Goal: Information Seeking & Learning: Learn about a topic

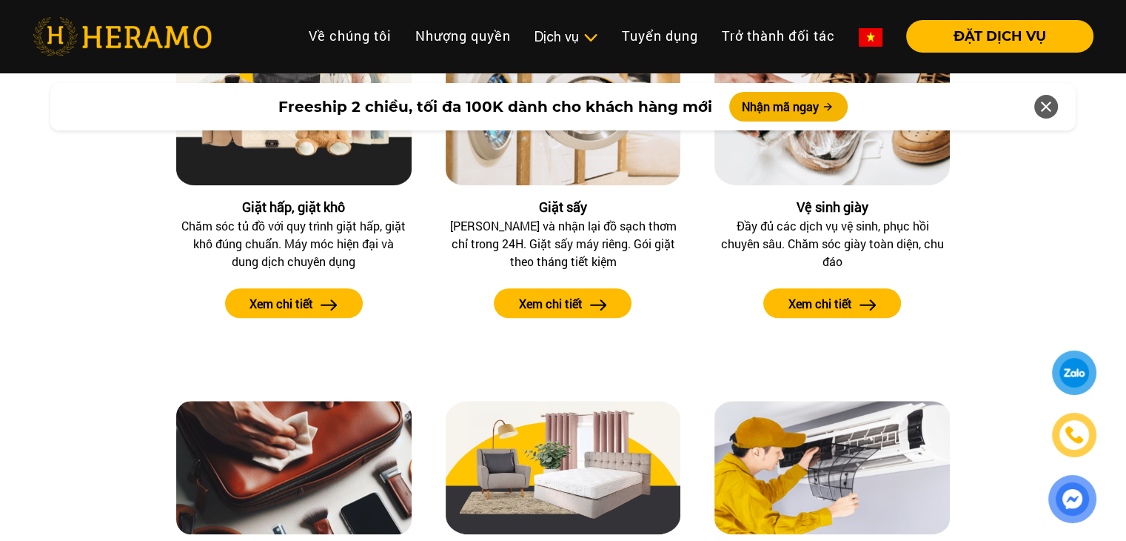
scroll to position [1493, 0]
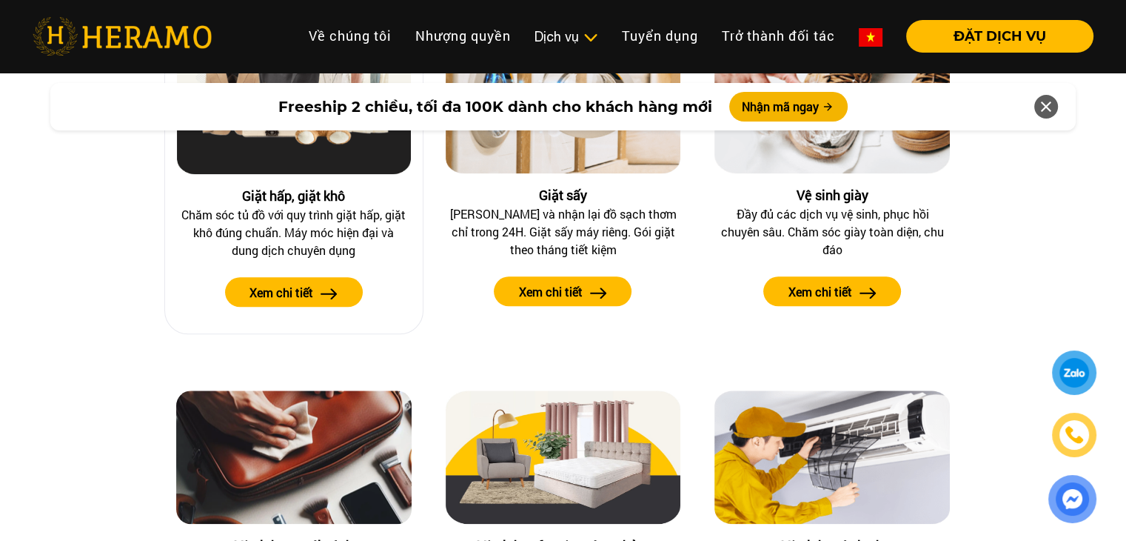
click at [332, 288] on img at bounding box center [329, 293] width 17 height 11
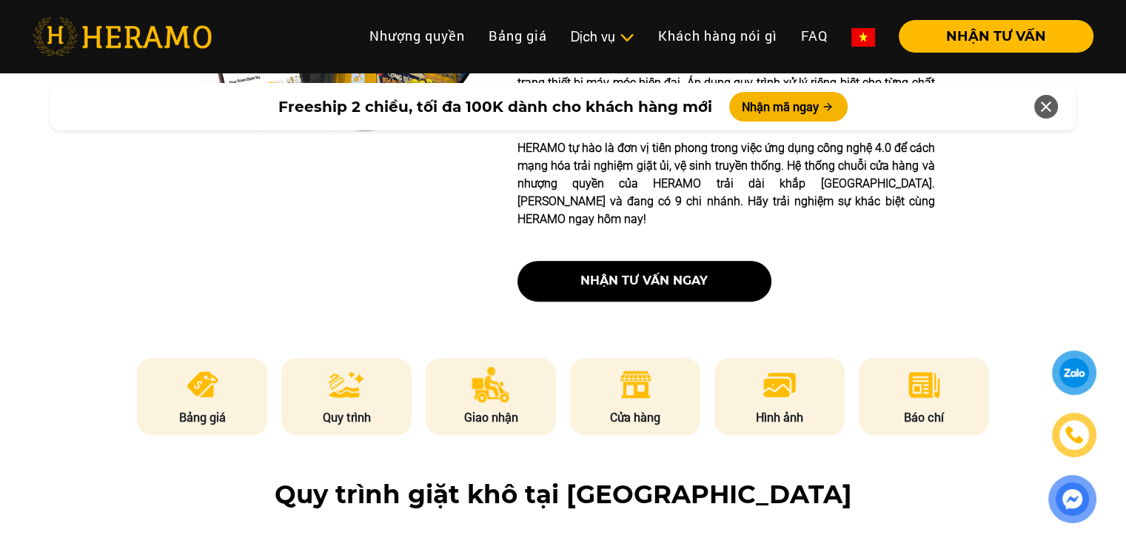
scroll to position [559, 0]
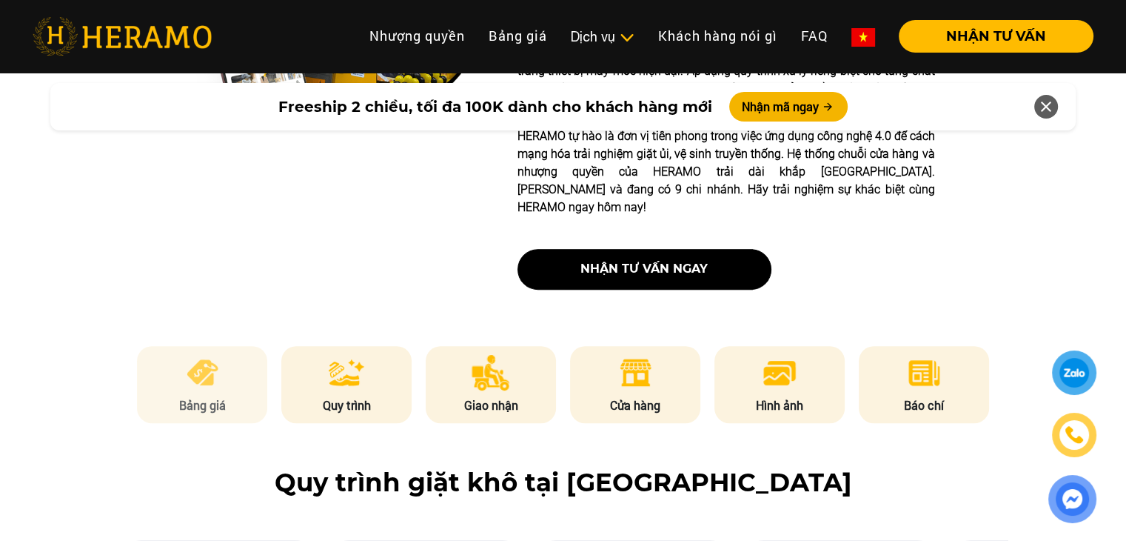
click at [201, 355] on img at bounding box center [202, 373] width 36 height 36
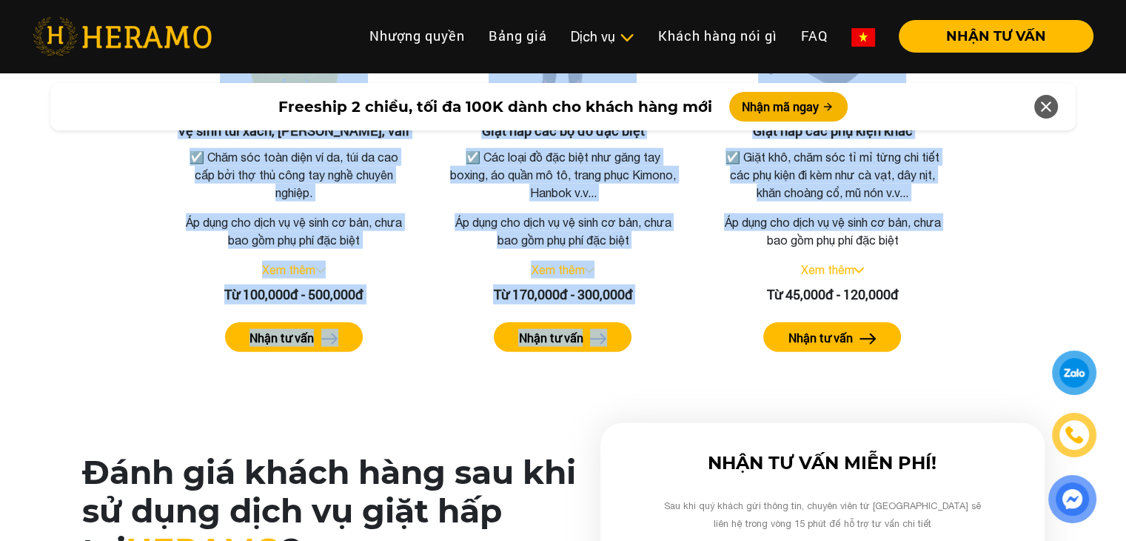
scroll to position [3325, 0]
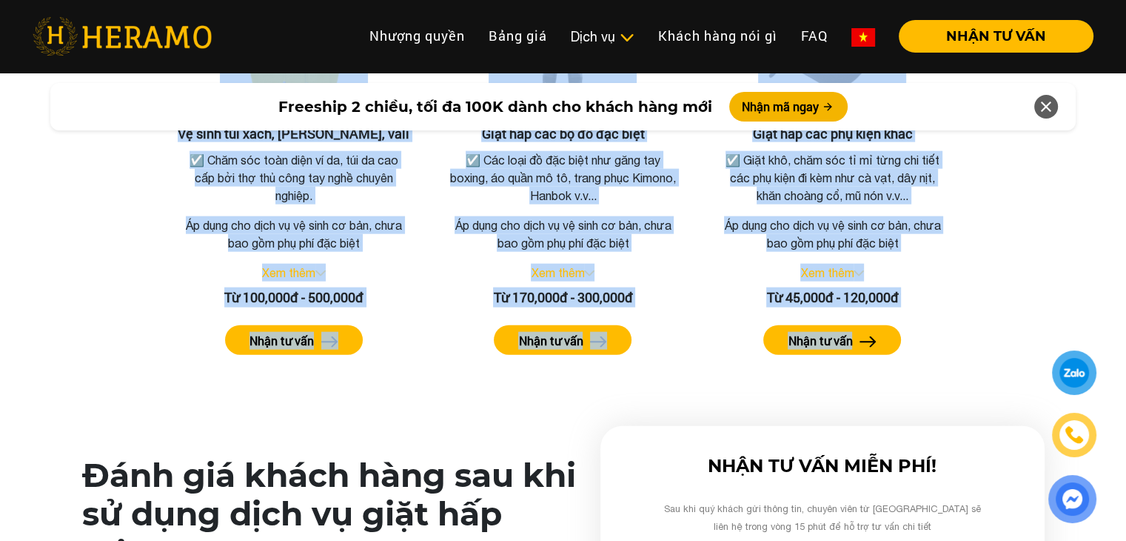
copy div "Lore ips dolo si amet con Adip eli se doei, te inc, utl etdo ☑️ Ma aliq en admi…"
drag, startPoint x: 361, startPoint y: 227, endPoint x: 981, endPoint y: 333, distance: 628.8
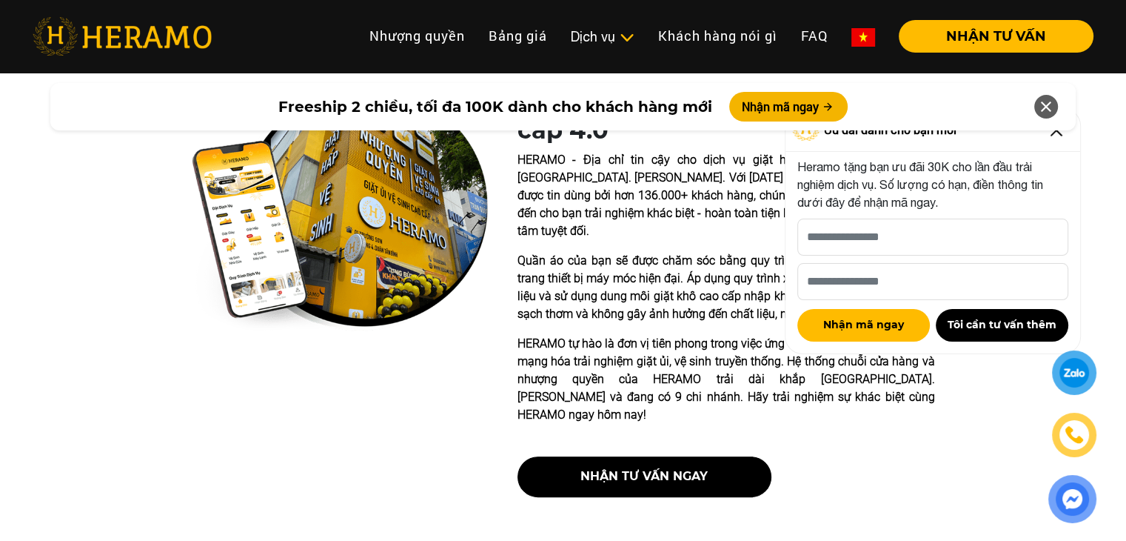
scroll to position [0, 0]
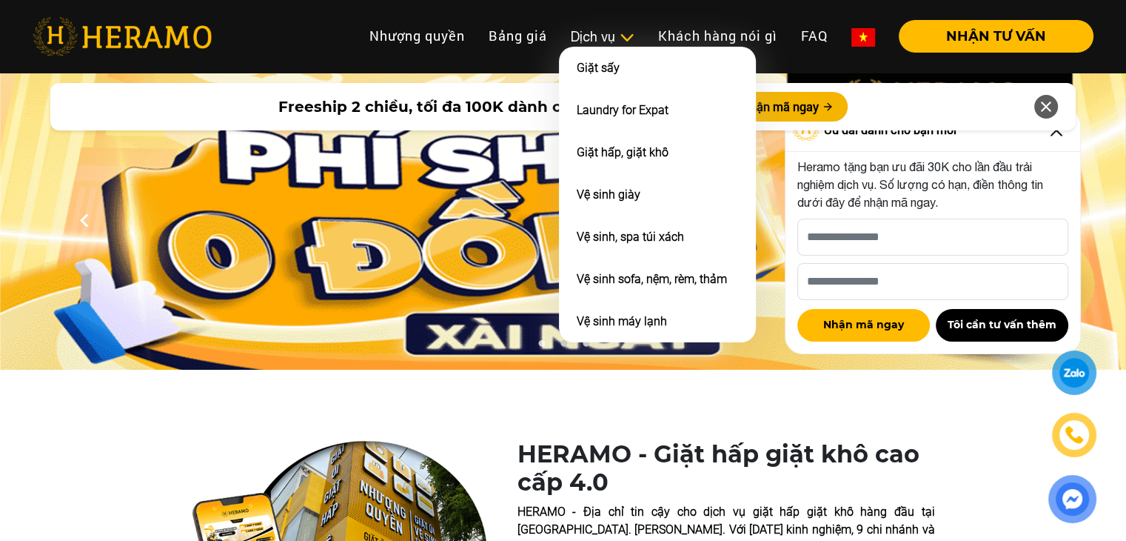
click at [611, 38] on div "Dịch vụ" at bounding box center [603, 37] width 64 height 20
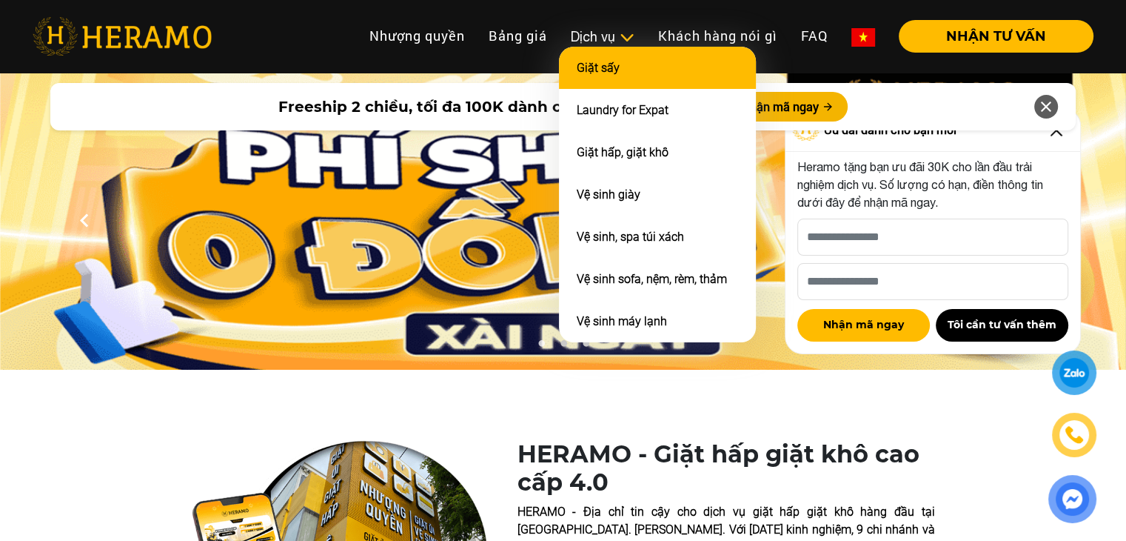
click at [606, 74] on li "Giặt sấy" at bounding box center [657, 68] width 197 height 42
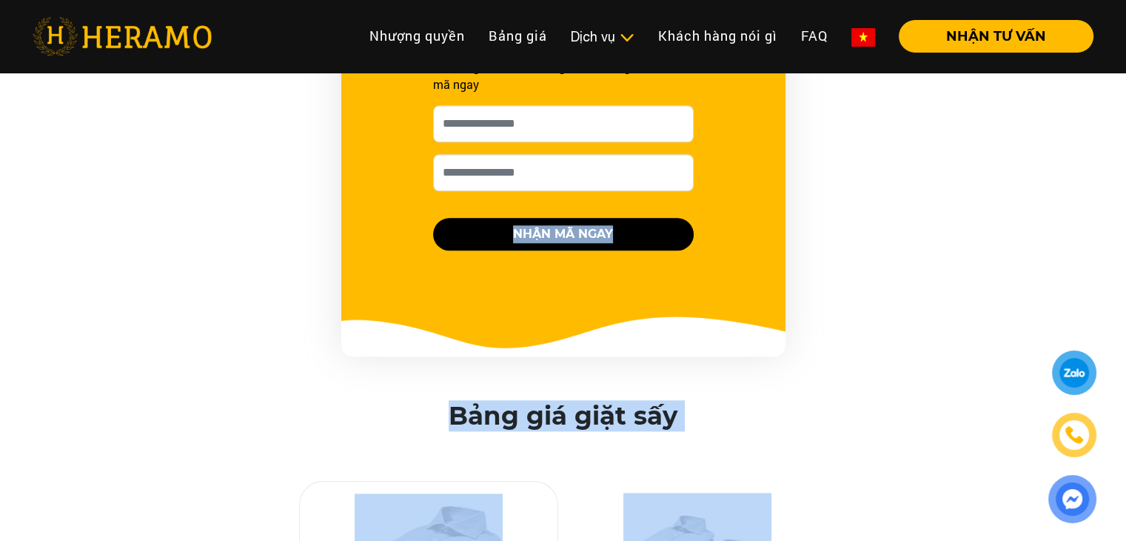
scroll to position [1510, 0]
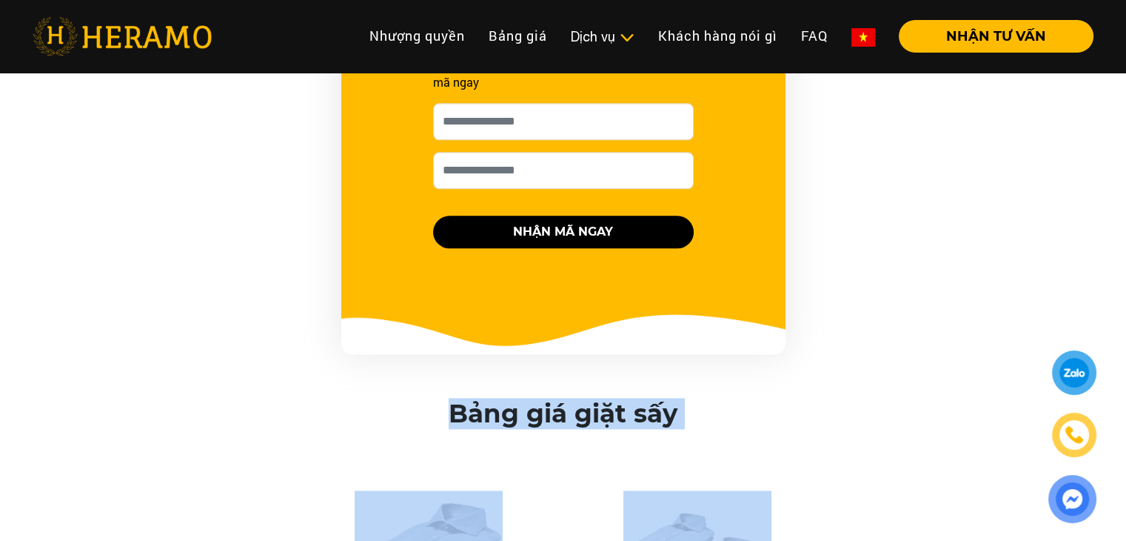
drag, startPoint x: 548, startPoint y: 357, endPoint x: 364, endPoint y: 342, distance: 185.0
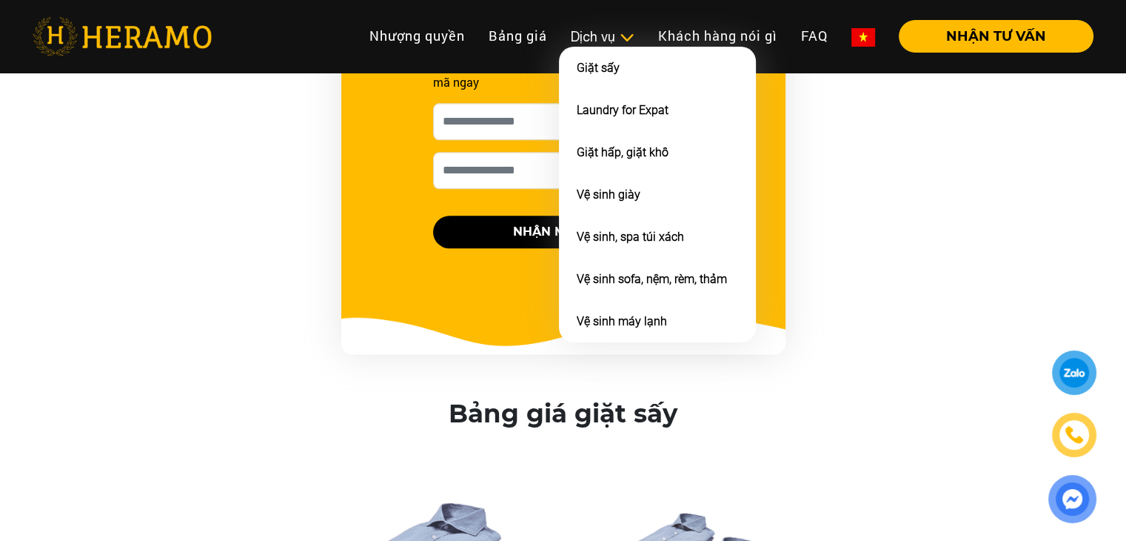
click at [605, 41] on div "Dịch vụ" at bounding box center [603, 37] width 64 height 20
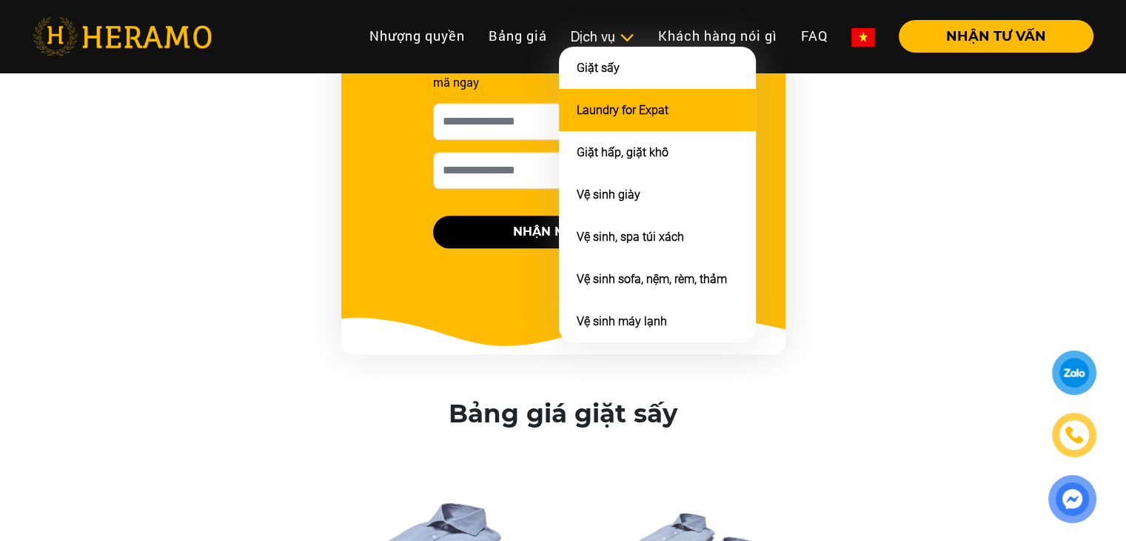
click at [613, 103] on link "Laundry for Expat" at bounding box center [623, 110] width 92 height 14
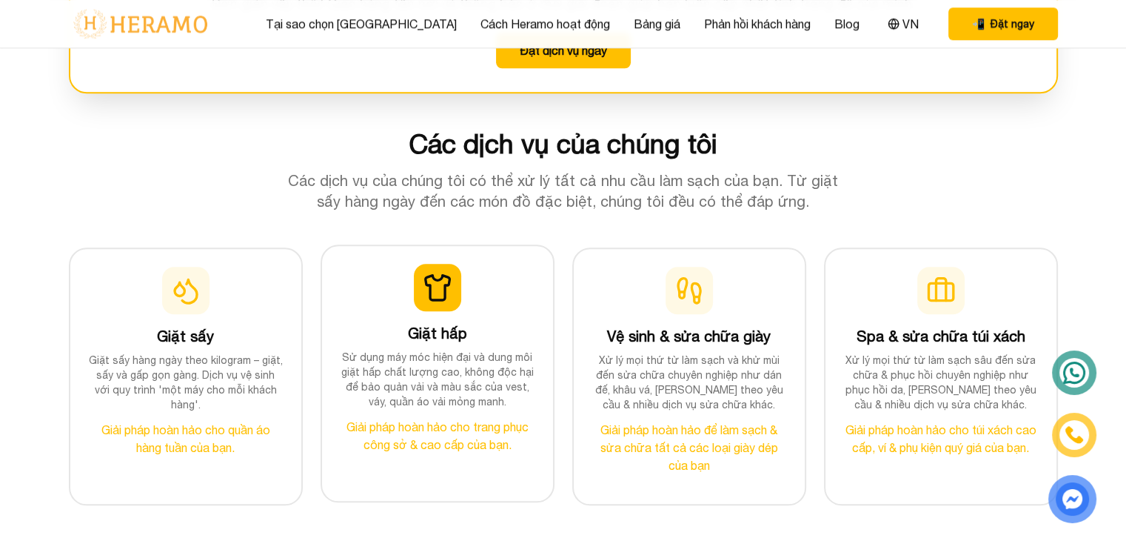
scroll to position [1403, 0]
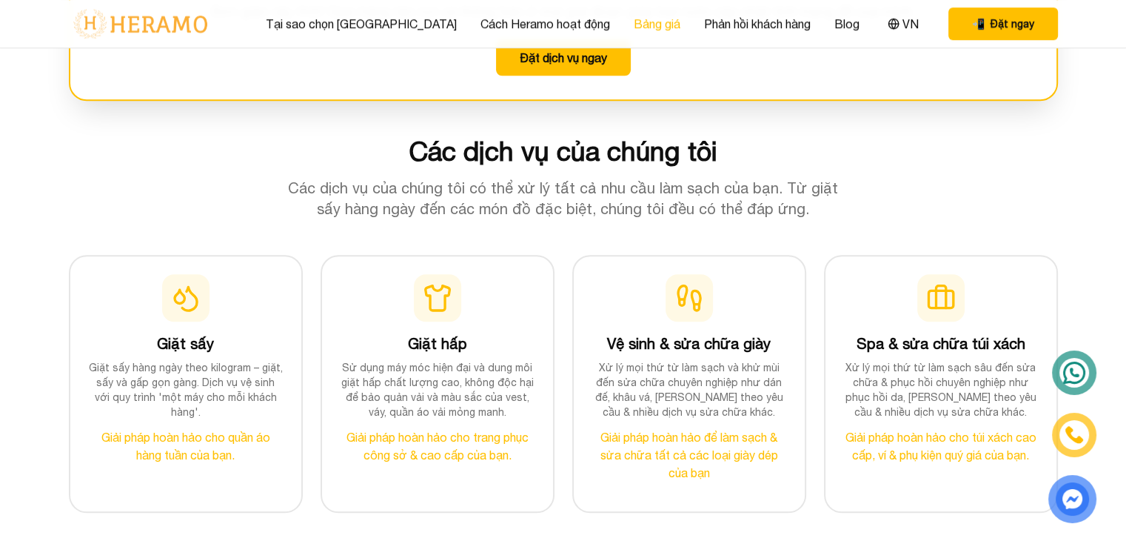
click at [634, 18] on link "Bảng giá" at bounding box center [657, 24] width 47 height 18
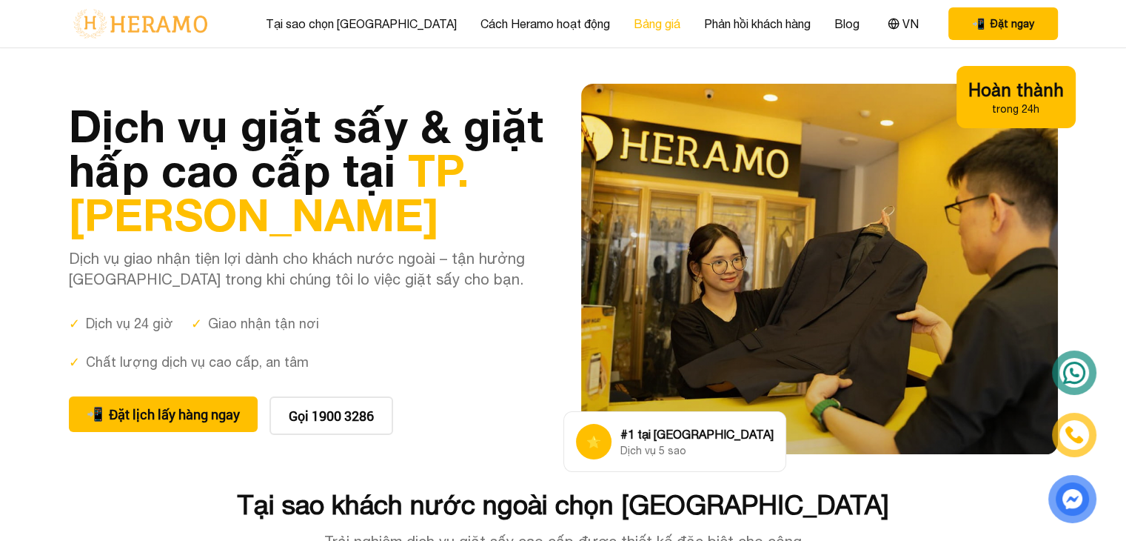
click at [634, 19] on link "Bảng giá" at bounding box center [657, 24] width 47 height 18
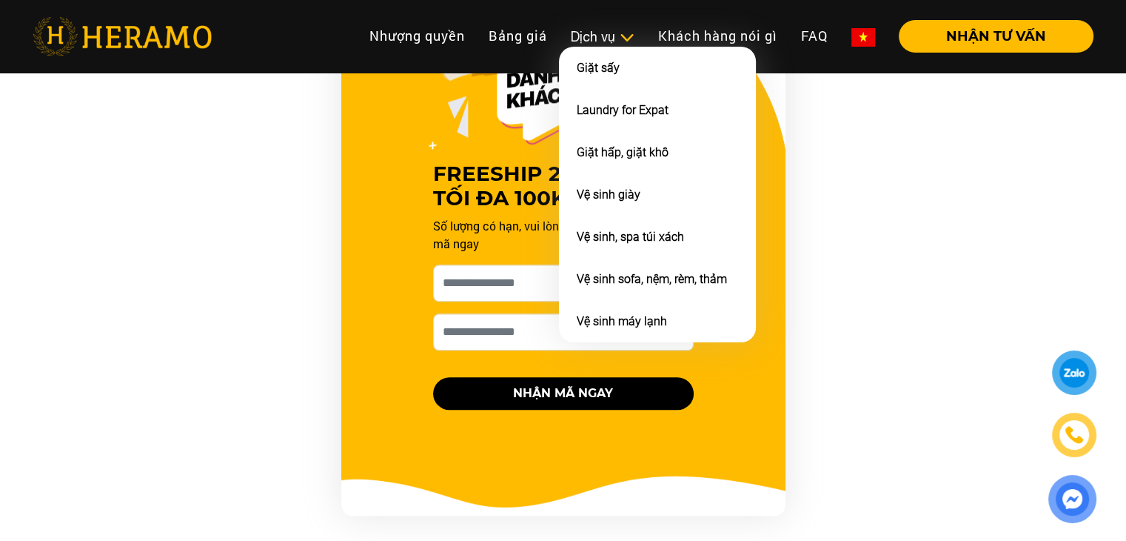
scroll to position [1348, 0]
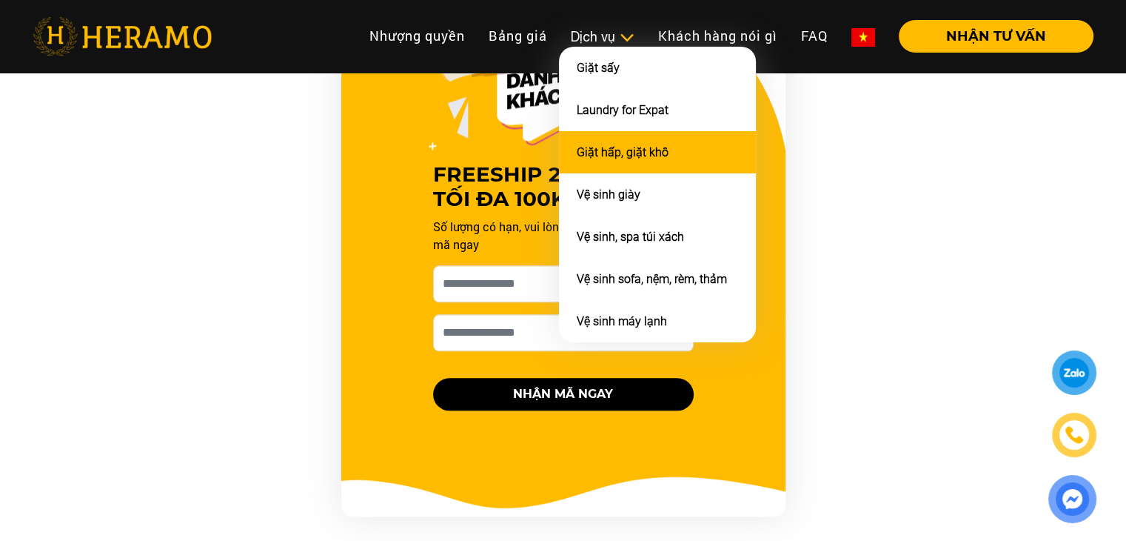
click at [595, 161] on li "Giặt hấp, giặt khô" at bounding box center [657, 152] width 197 height 42
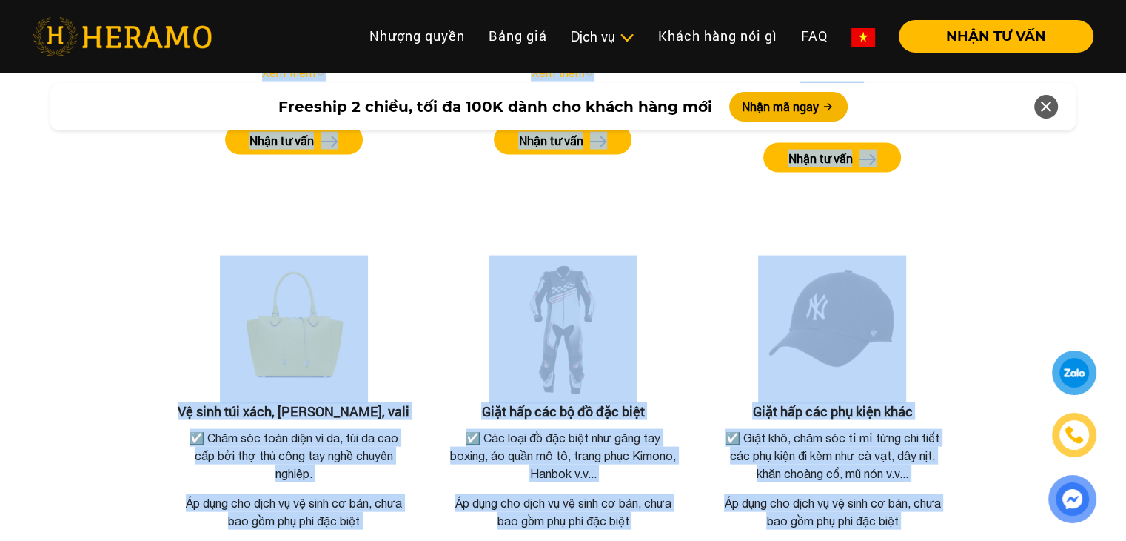
scroll to position [3510, 0]
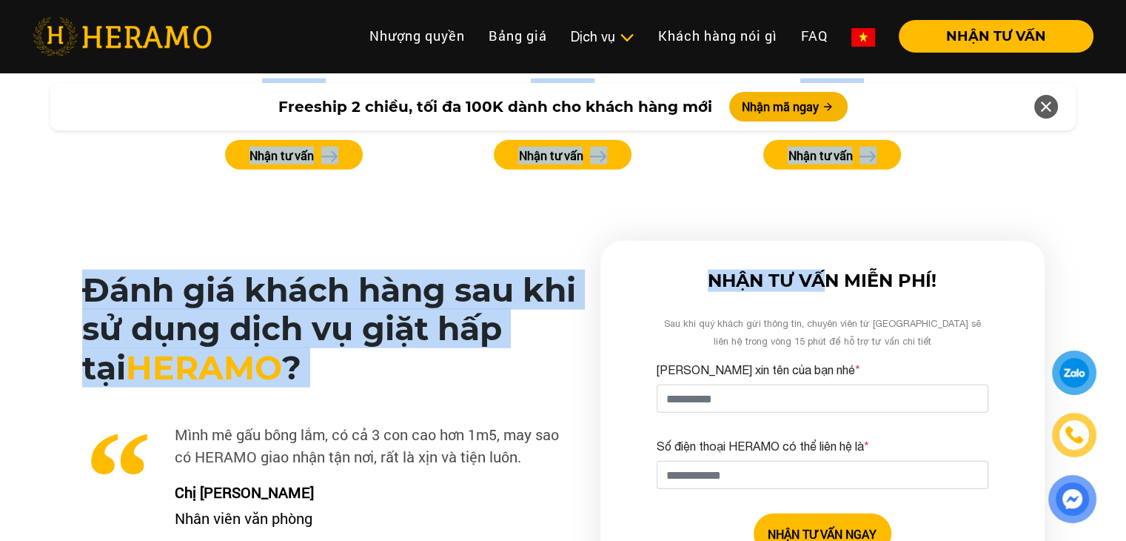
drag, startPoint x: 401, startPoint y: 190, endPoint x: 825, endPoint y: 250, distance: 428.5
click at [795, 241] on div "NHẬN TƯ VẤN MIỄN PHÍ! Sau khi quý khách gửi thông tin, chuyên viên từ HERAMO sẽ…" at bounding box center [823, 442] width 444 height 403
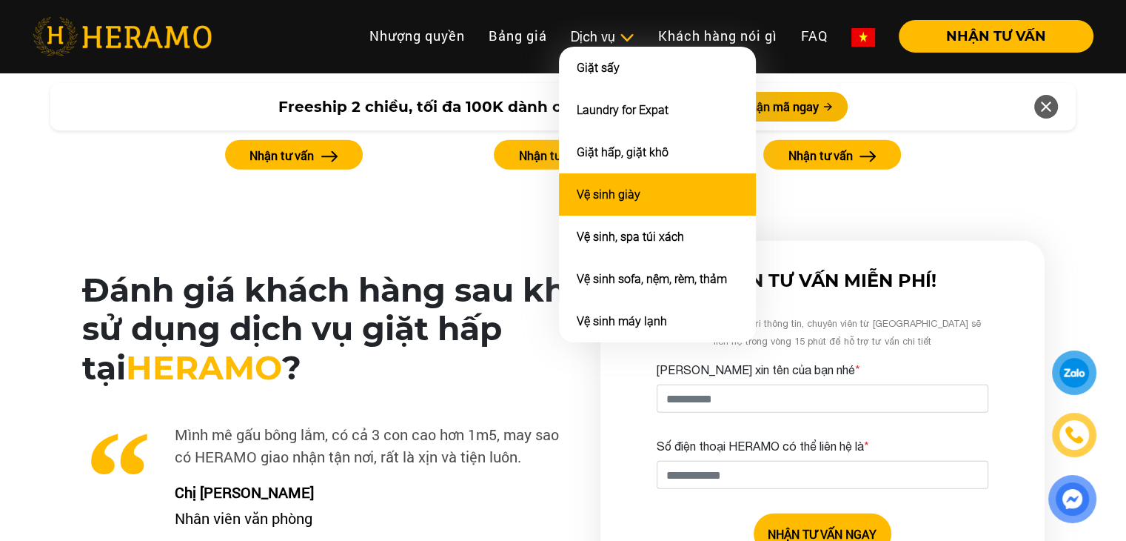
click at [629, 181] on li "Vệ sinh giày" at bounding box center [657, 194] width 197 height 42
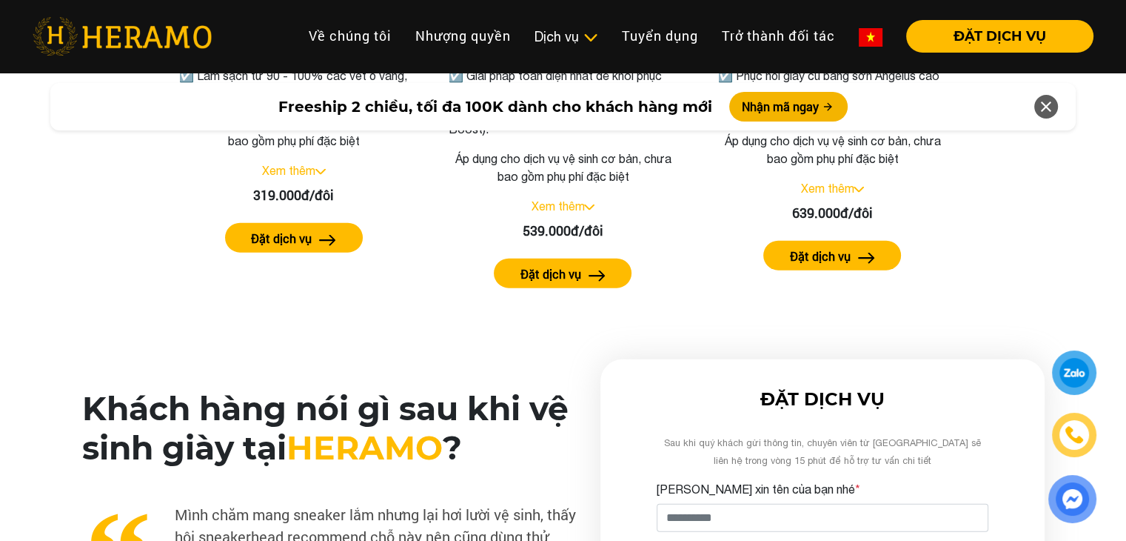
scroll to position [3306, 0]
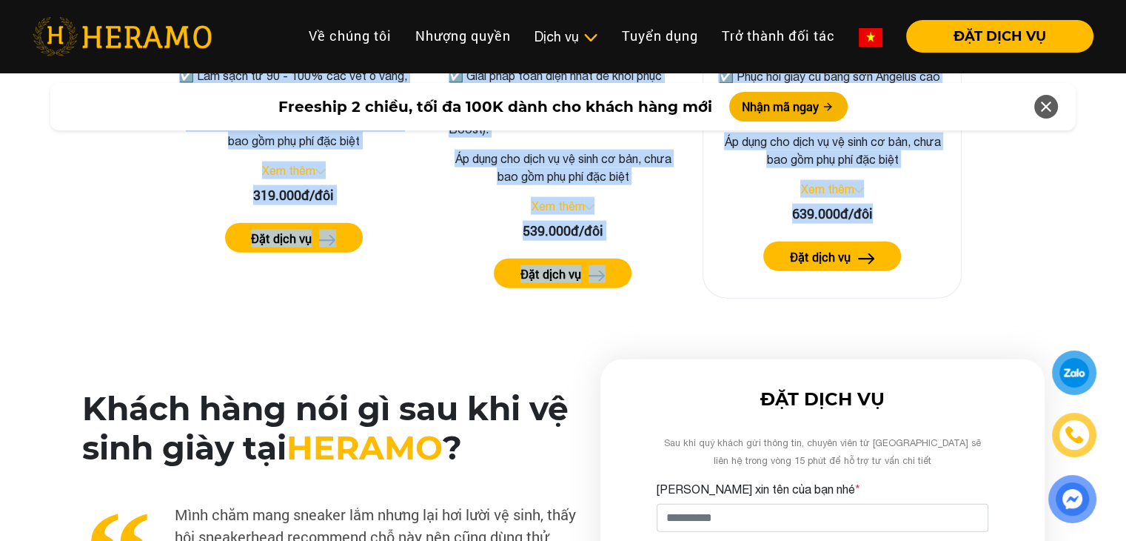
copy div "Lore ips dolo si am cons adip Eli sed 702d/eiu tem in utla etd 3 mag Al enim ad…"
drag, startPoint x: 375, startPoint y: 154, endPoint x: 883, endPoint y: 218, distance: 511.9
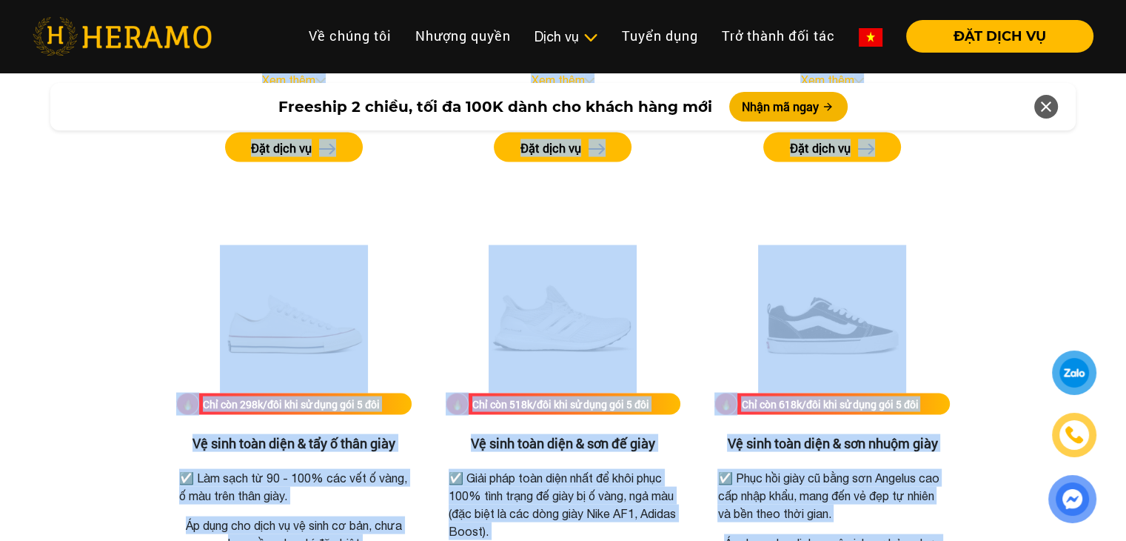
scroll to position [2903, 0]
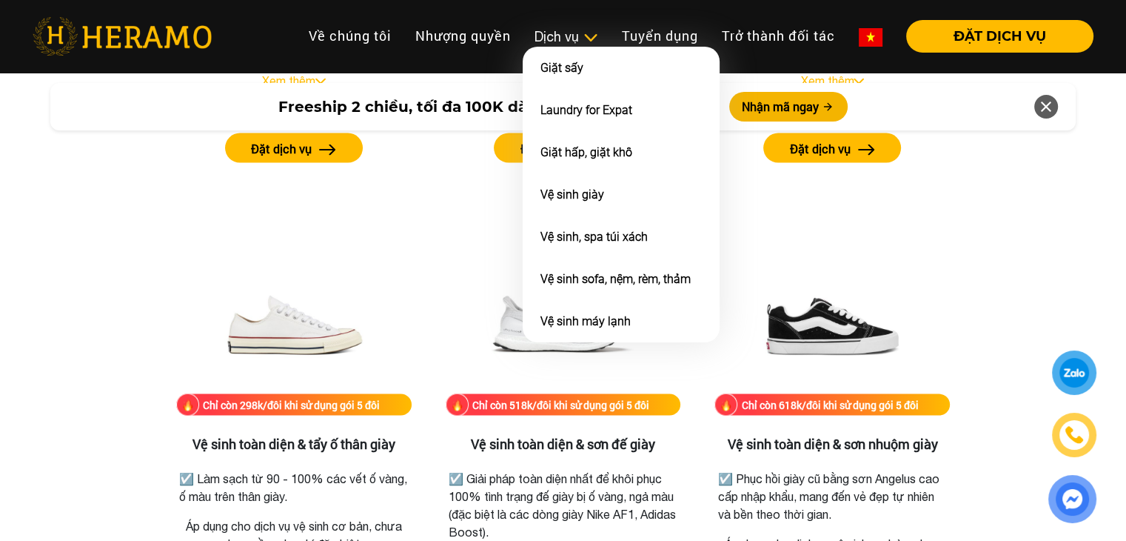
click at [561, 40] on div "Dịch vụ" at bounding box center [567, 37] width 64 height 20
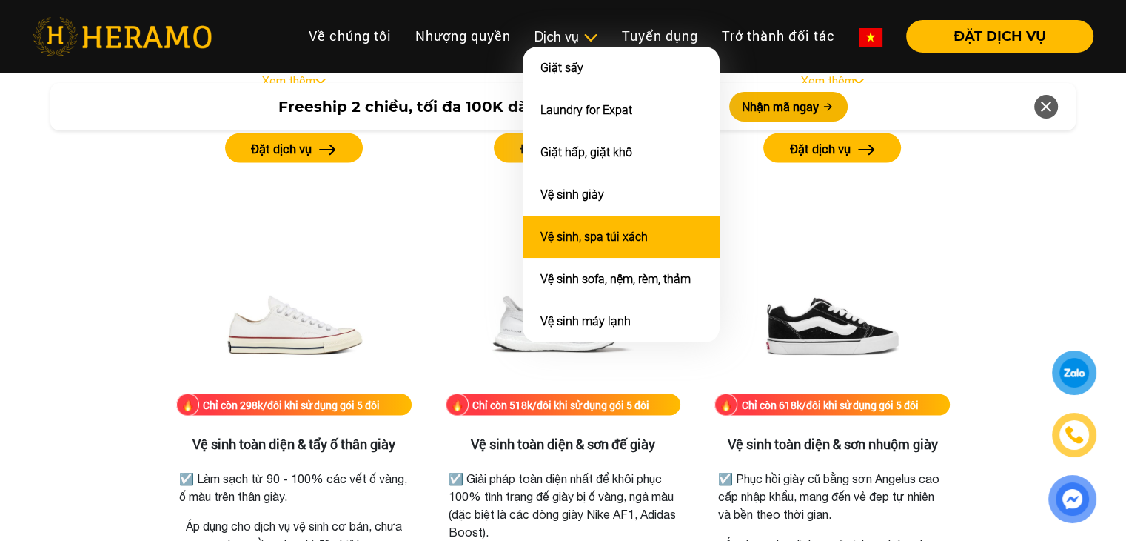
click at [583, 230] on link "Vệ sinh, spa túi xách" at bounding box center [594, 237] width 107 height 14
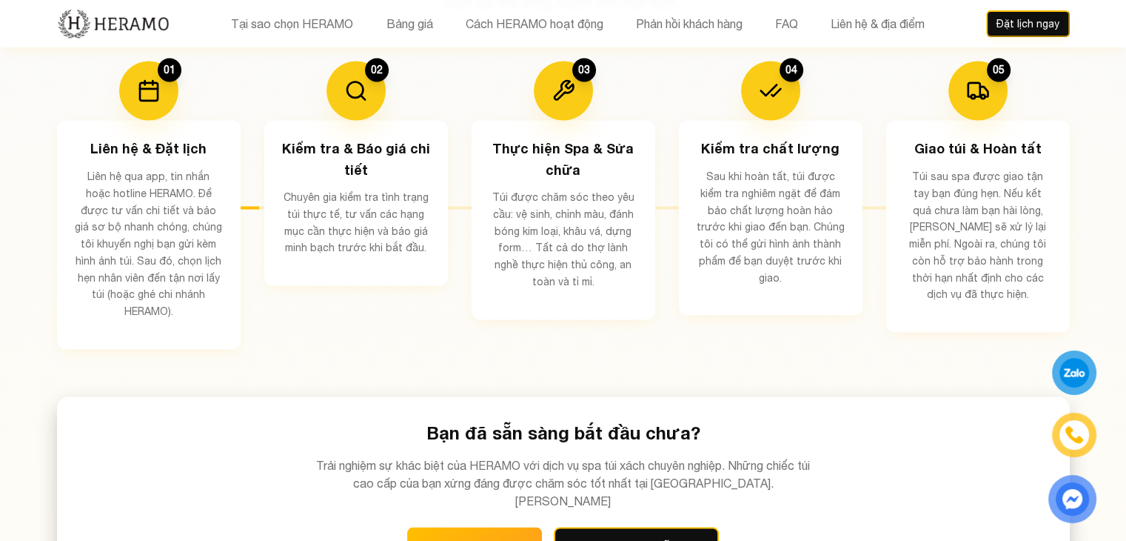
scroll to position [2661, 0]
click at [429, 35] on div "Tại sao chọn HERAMO Bảng giá Cách HERAMO hoạt động Phản hồi khách hàng FAQ Liên…" at bounding box center [563, 23] width 1013 height 47
click at [421, 30] on button "Bảng giá" at bounding box center [409, 23] width 56 height 19
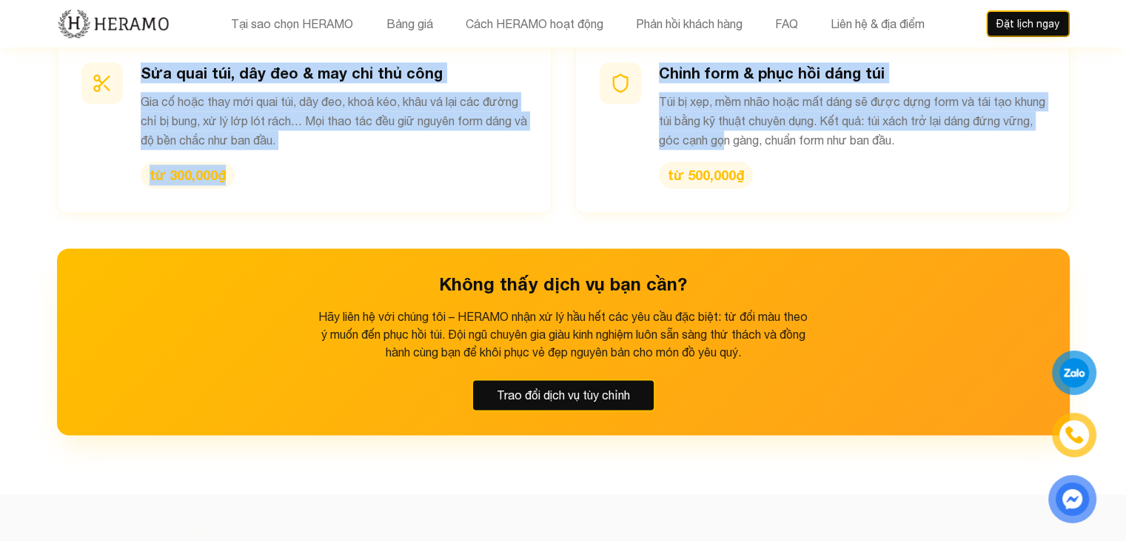
scroll to position [1998, 0]
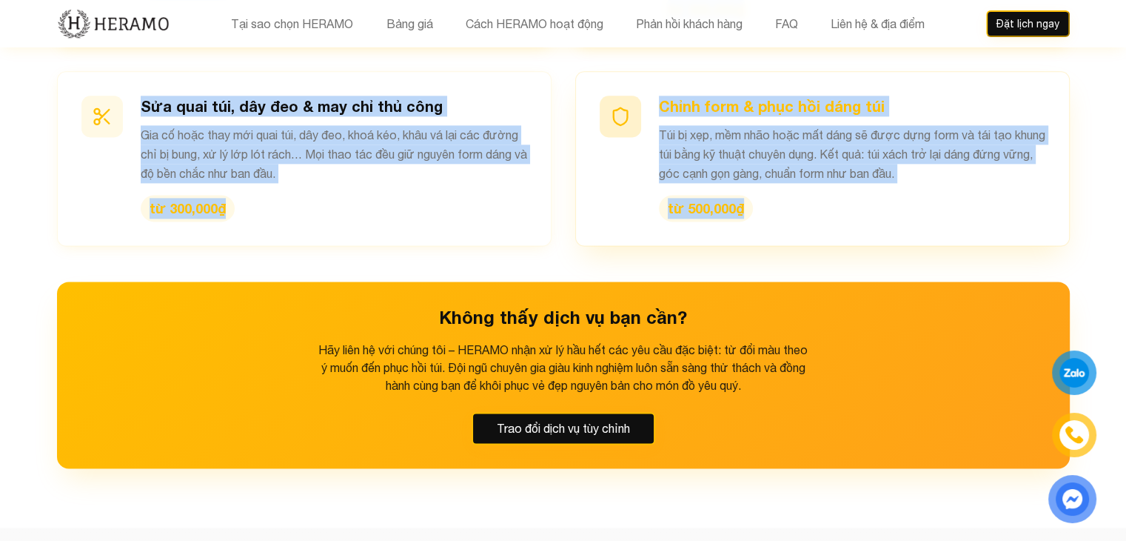
copy div "Lore ips dolo si Ame cons ad el seddo eiusmo tempo inc utl etd – MAGNAA enim ad…"
drag, startPoint x: 397, startPoint y: 159, endPoint x: 794, endPoint y: 163, distance: 396.9
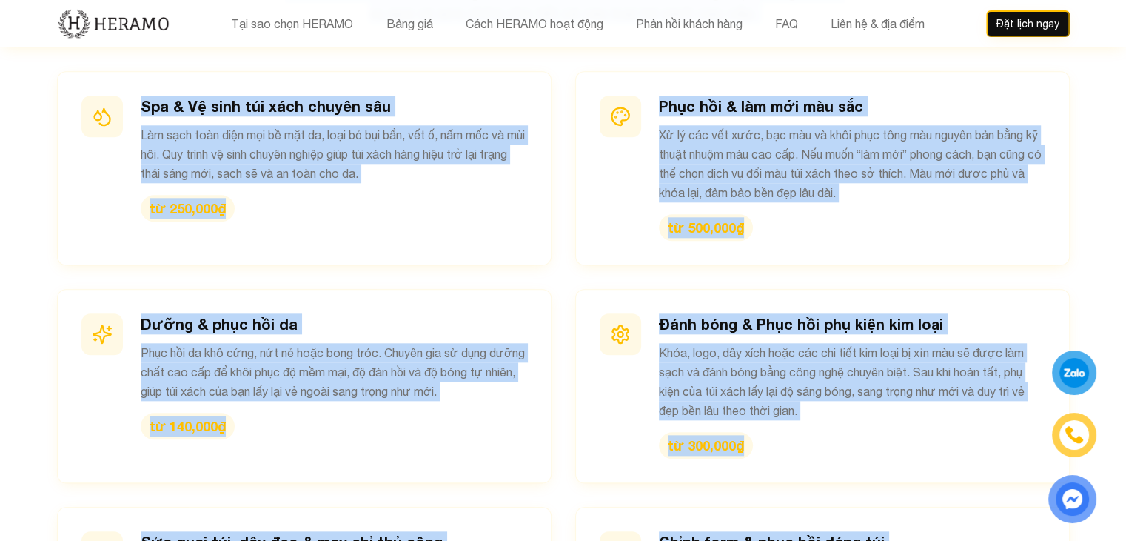
scroll to position [1483, 0]
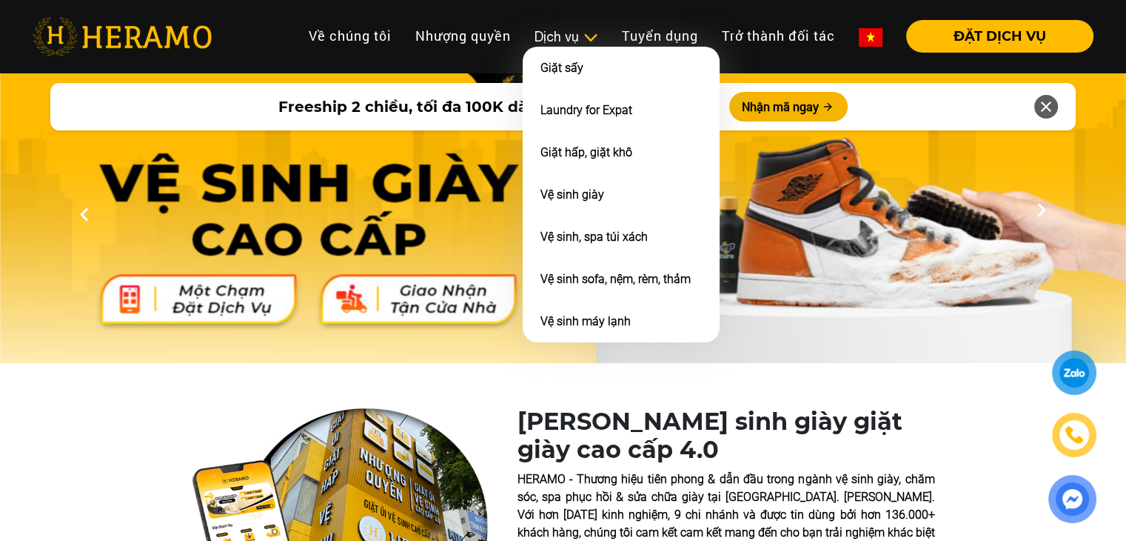
click at [588, 36] on img at bounding box center [591, 37] width 16 height 15
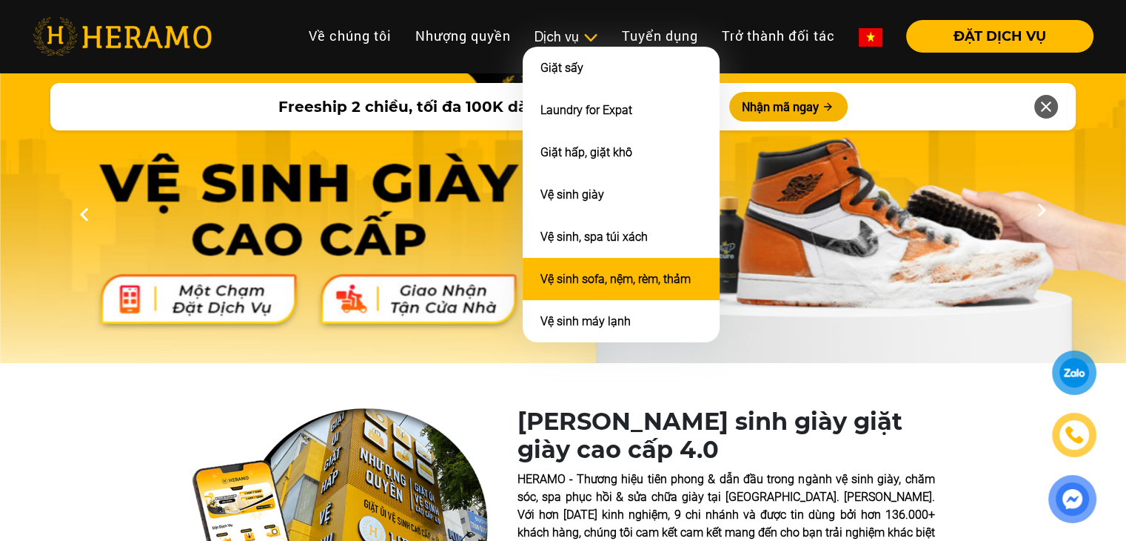
click at [601, 272] on link "Vệ sinh sofa, nệm, rèm, thảm" at bounding box center [616, 279] width 150 height 14
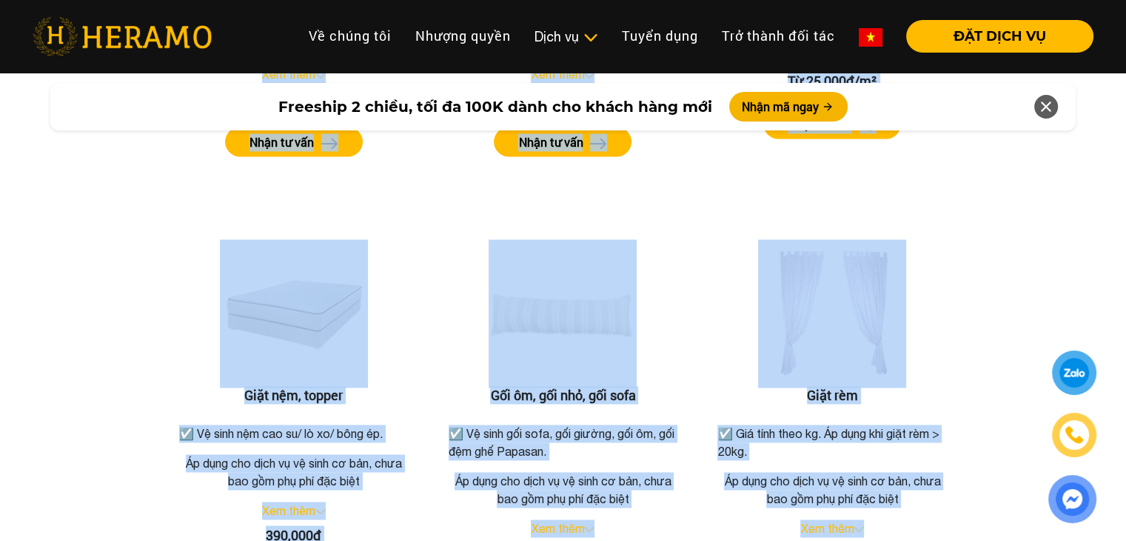
scroll to position [2426, 0]
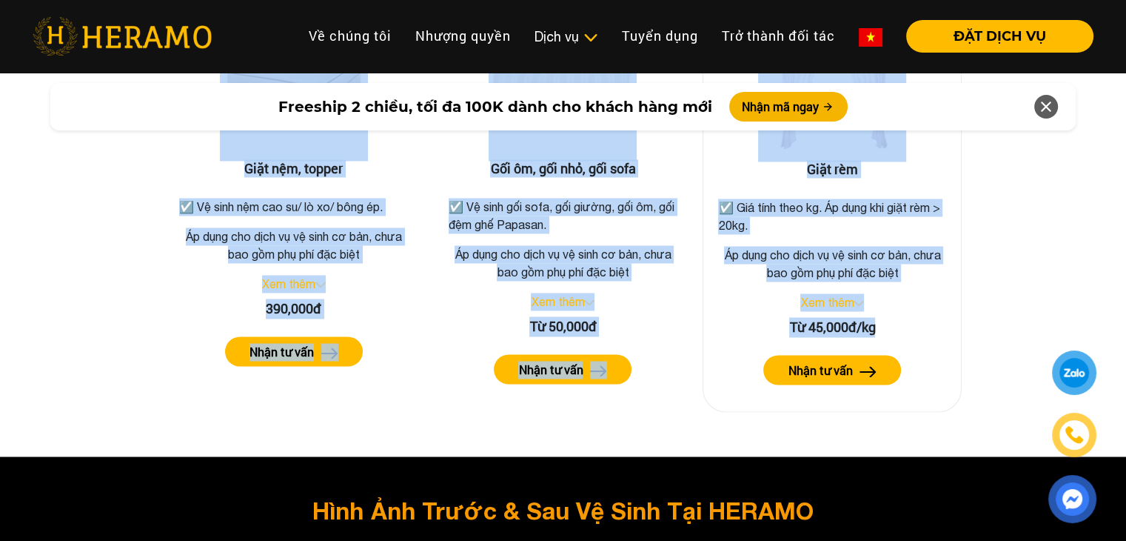
copy div "Lore ips dolo si am cons adip, eli, sed, doei Temp inc utla ☑️ Et dolo magn ali…"
drag, startPoint x: 264, startPoint y: 175, endPoint x: 885, endPoint y: 312, distance: 635.5
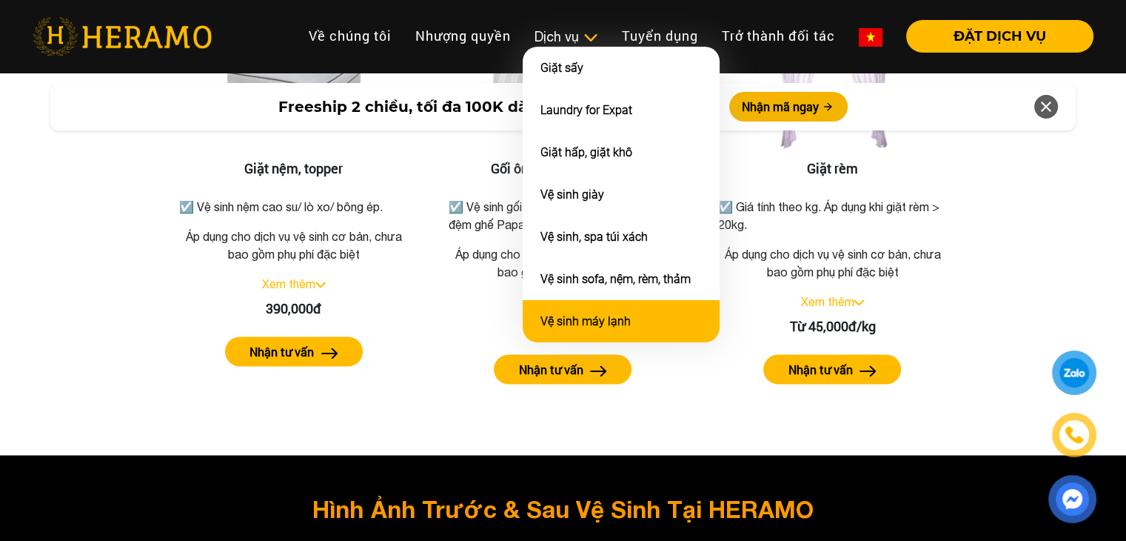
click at [576, 300] on li "Vệ sinh máy lạnh" at bounding box center [621, 321] width 197 height 42
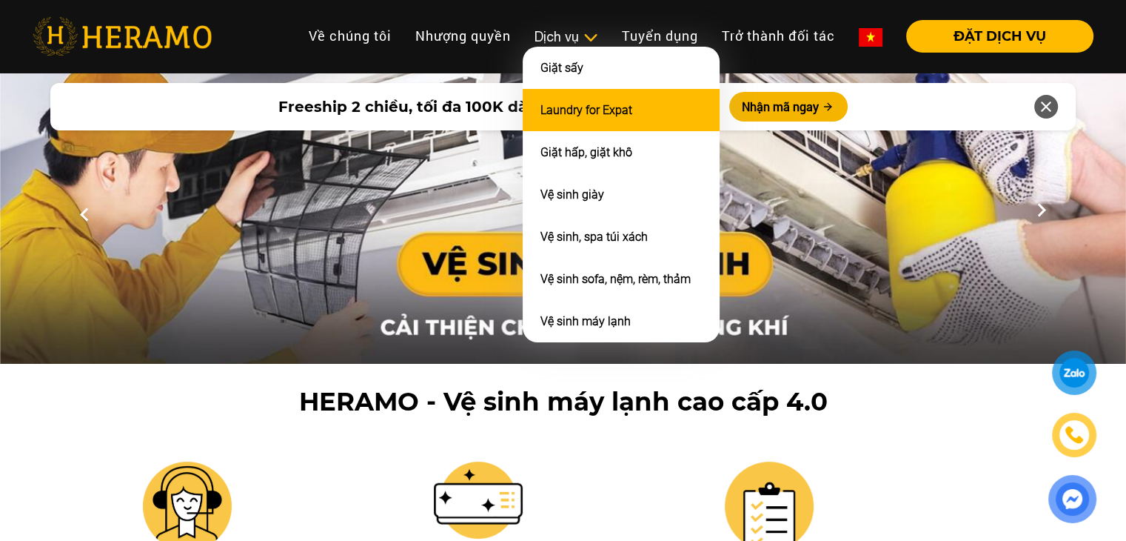
click at [586, 110] on link "Laundry for Expat" at bounding box center [587, 110] width 92 height 14
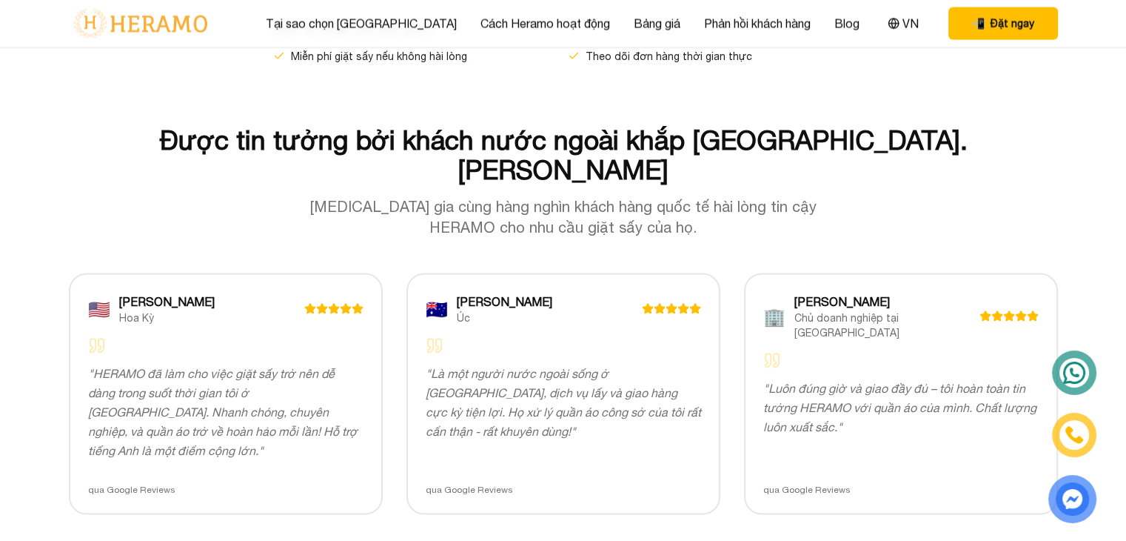
scroll to position [2851, 0]
drag, startPoint x: 773, startPoint y: 448, endPoint x: 98, endPoint y: 166, distance: 731.9
click at [98, 166] on div "Được tin tưởng bởi khách nước ngoài khắp [GEOGRAPHIC_DATA]. [PERSON_NAME][MEDIC…" at bounding box center [563, 180] width 989 height 113
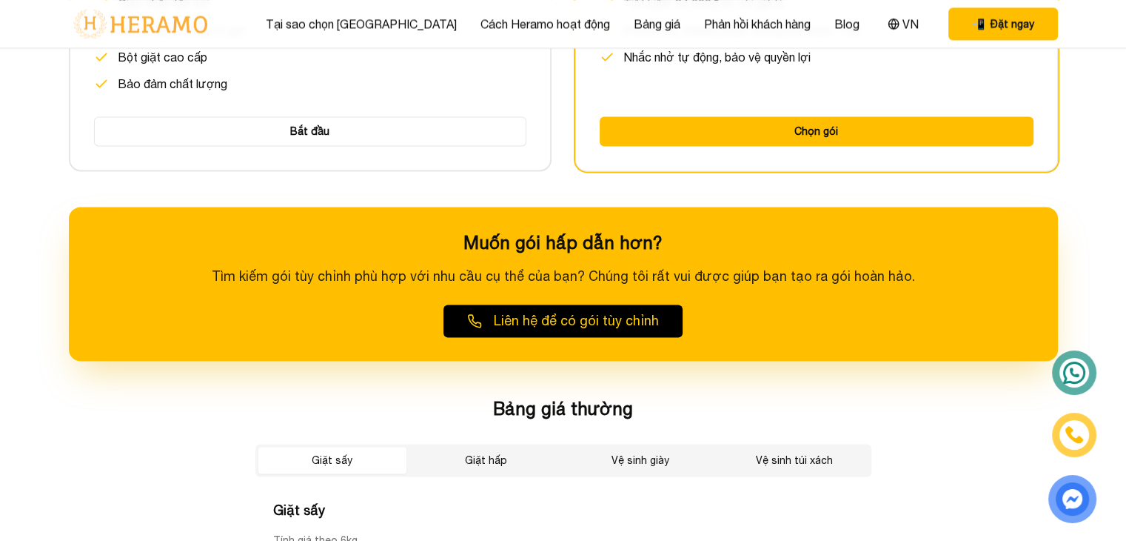
scroll to position [2252, 0]
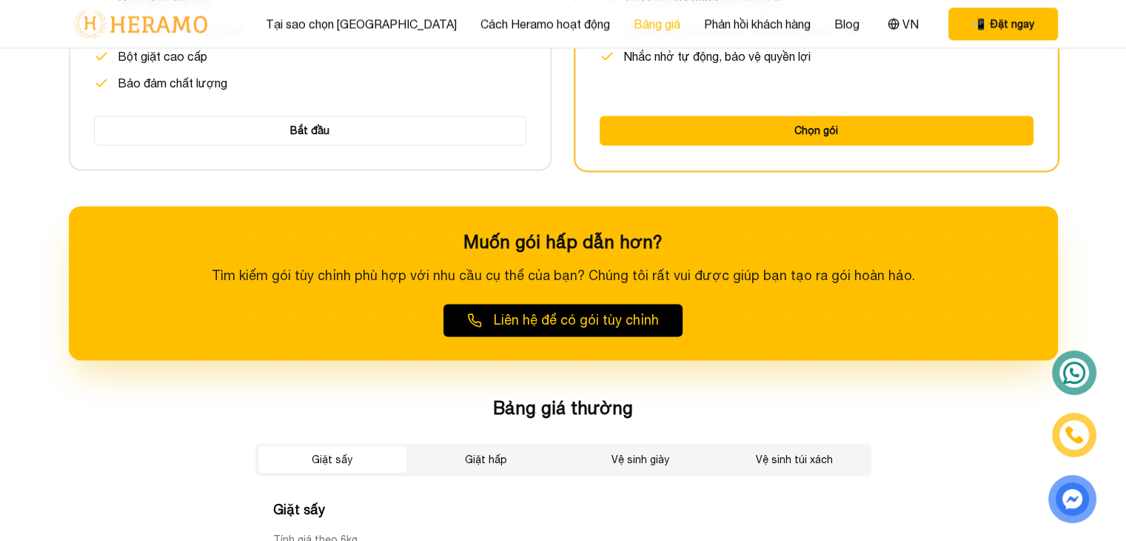
click at [634, 27] on link "Bảng giá" at bounding box center [657, 24] width 47 height 18
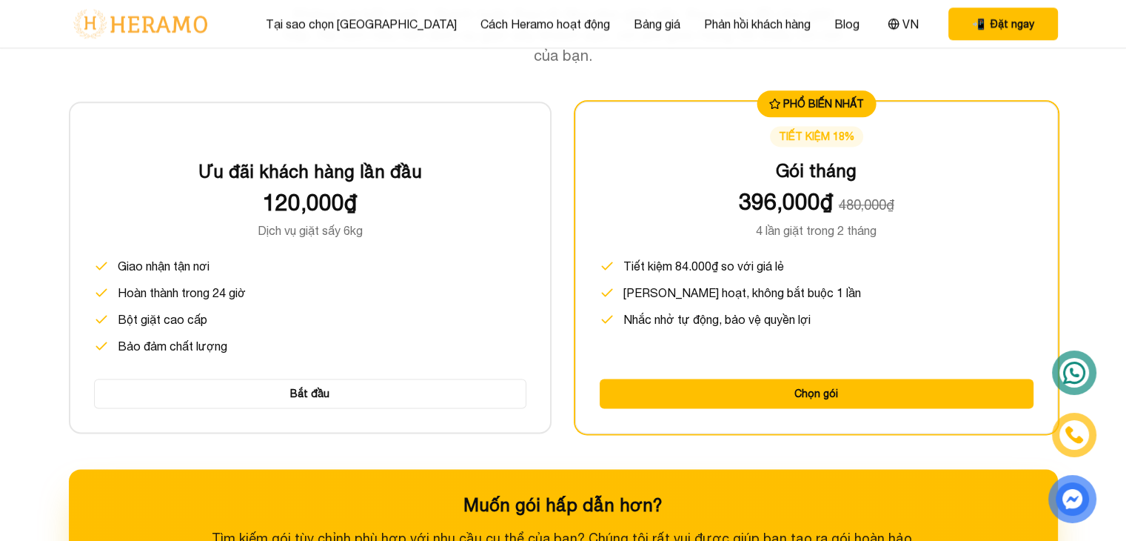
scroll to position [2022, 0]
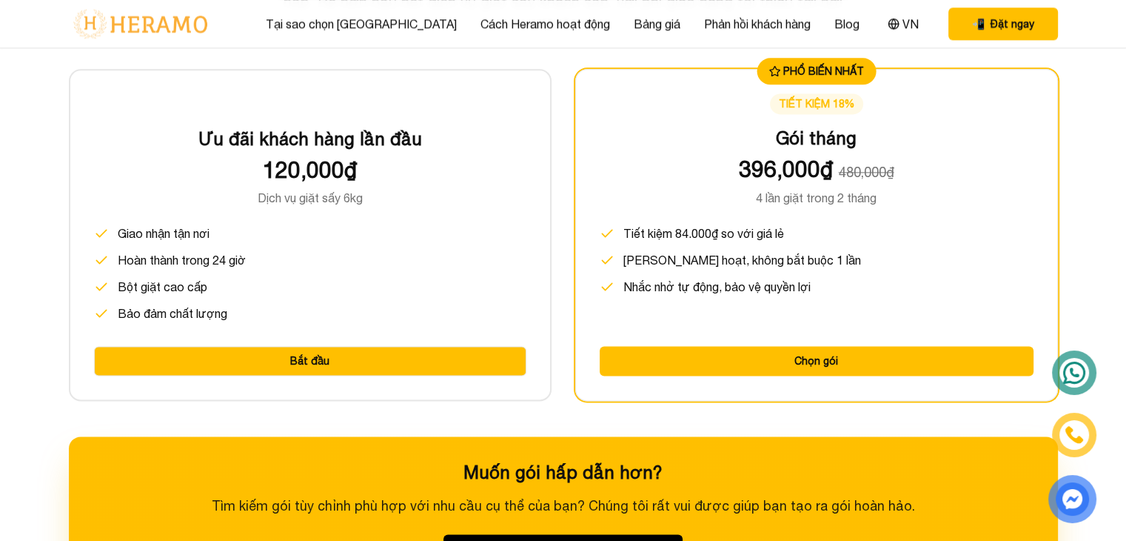
click at [338, 355] on button "Bắt đầu" at bounding box center [310, 361] width 432 height 30
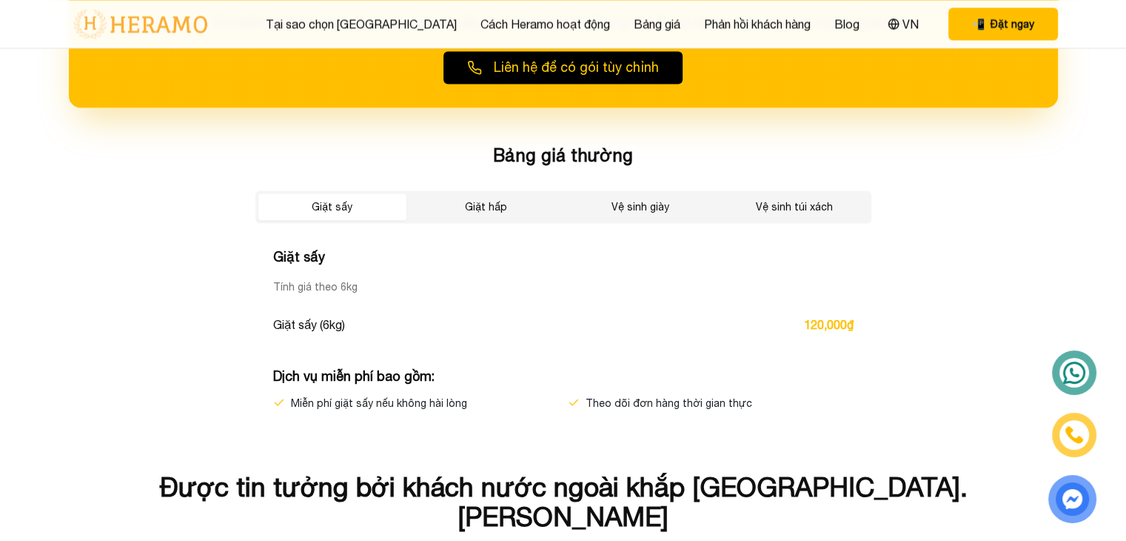
scroll to position [2519, 0]
